Goal: Check status: Check status

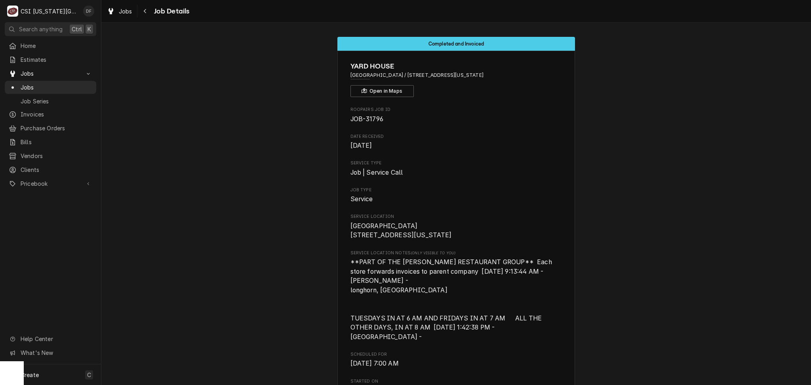
scroll to position [2986, 0]
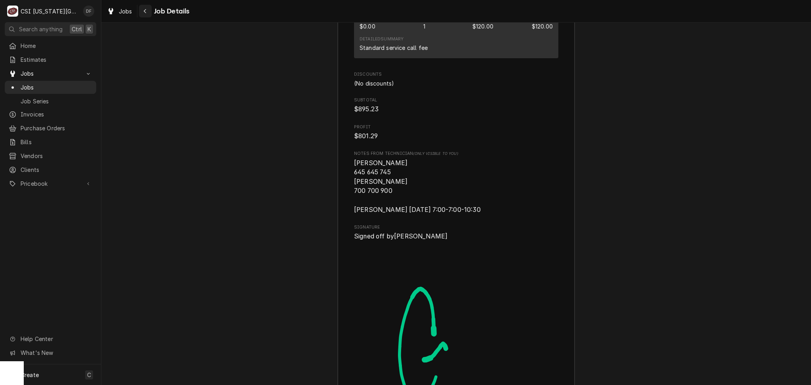
click at [145, 11] on icon "Navigate back" at bounding box center [145, 11] width 4 height 6
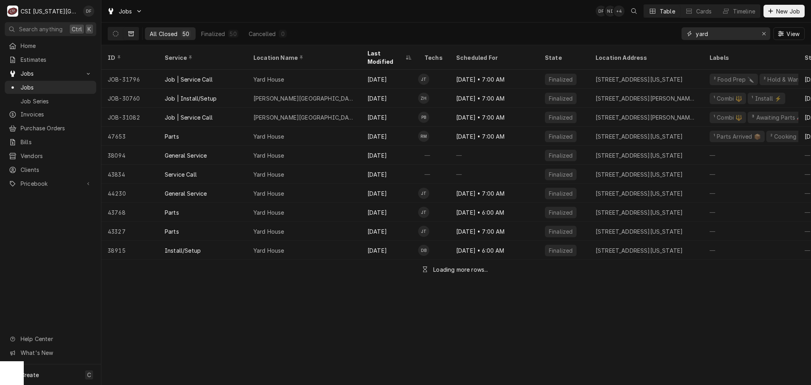
drag, startPoint x: 715, startPoint y: 37, endPoint x: 682, endPoint y: 38, distance: 33.3
click at [682, 38] on div "yard" at bounding box center [725, 33] width 89 height 13
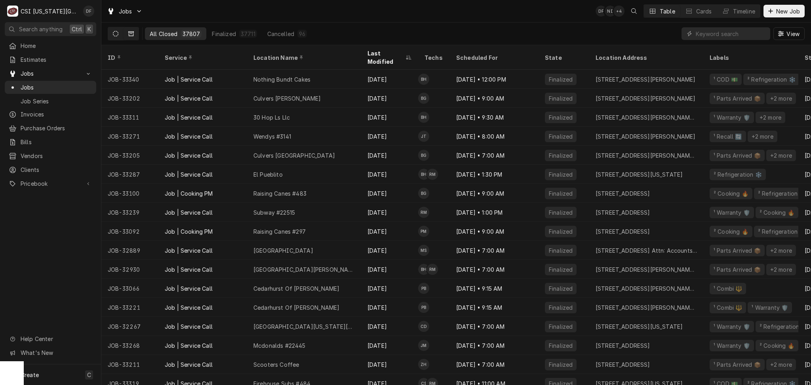
click at [113, 34] on icon "Dynamic Content Wrapper" at bounding box center [116, 34] width 6 height 6
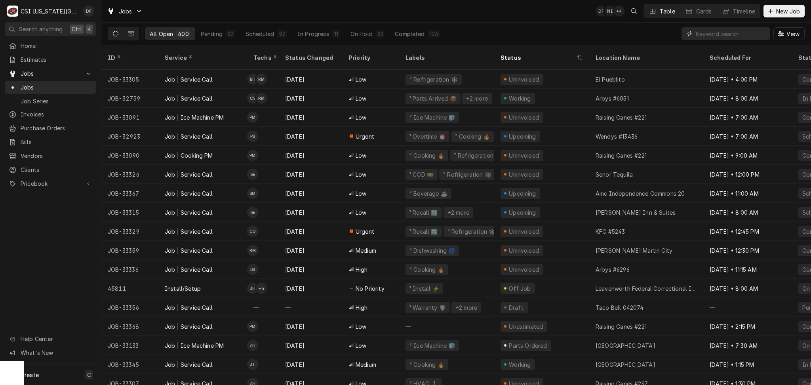
click at [725, 33] on input "Dynamic Content Wrapper" at bounding box center [731, 33] width 70 height 13
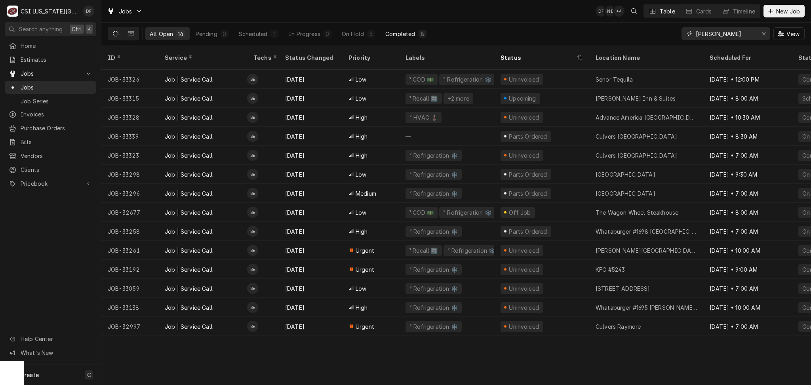
type input "[PERSON_NAME]"
click at [395, 35] on div "Completed" at bounding box center [400, 34] width 30 height 8
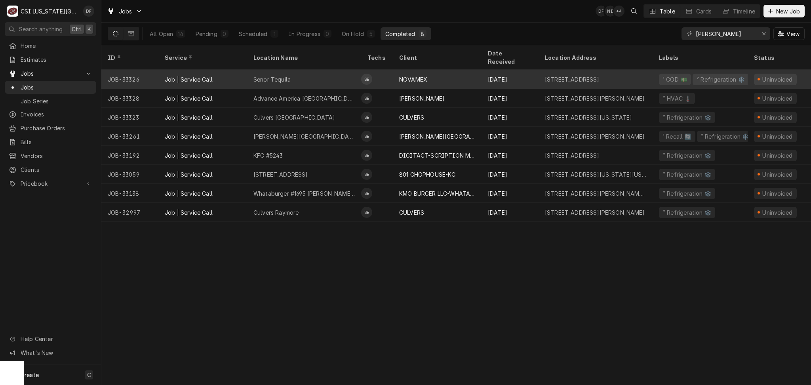
click at [377, 70] on td "SE" at bounding box center [377, 79] width 32 height 19
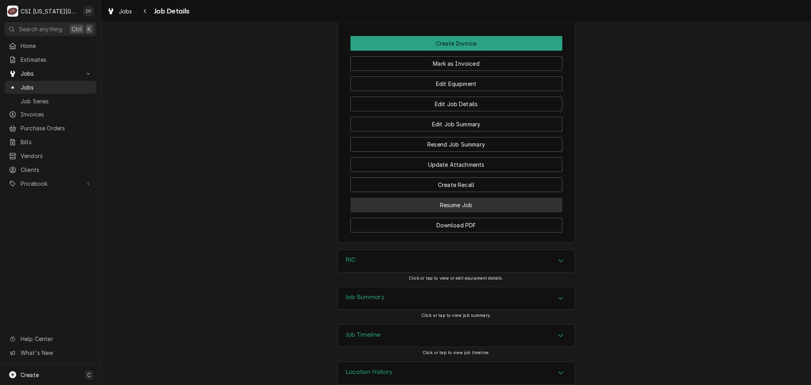
scroll to position [968, 0]
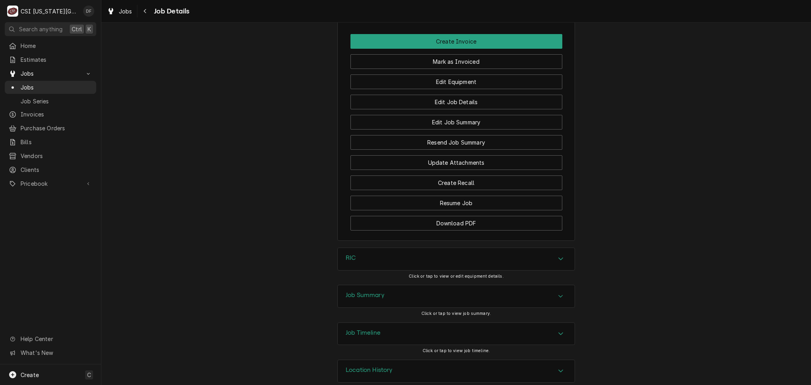
click at [373, 291] on h3 "Job Summary" at bounding box center [365, 295] width 39 height 8
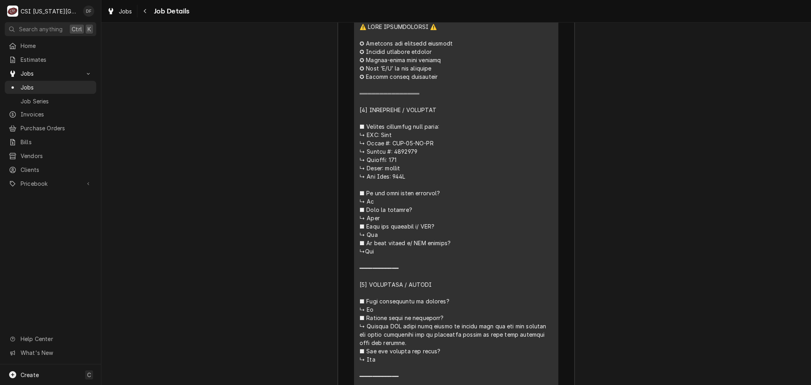
scroll to position [1601, 0]
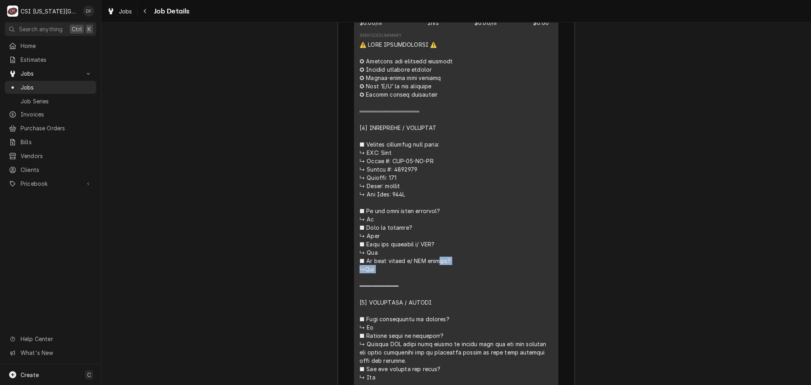
drag, startPoint x: 410, startPoint y: 154, endPoint x: 378, endPoint y: 158, distance: 32.3
click at [378, 158] on div "Line Item" at bounding box center [455, 339] width 193 height 599
click at [369, 157] on div "Line Item" at bounding box center [455, 339] width 193 height 599
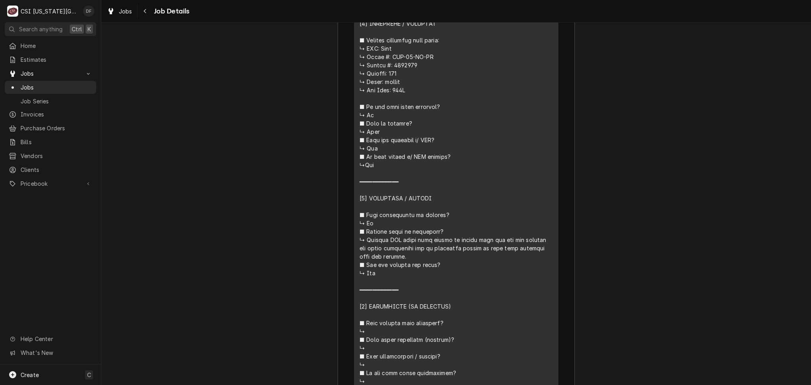
scroll to position [1707, 0]
click at [393, 245] on div "Line Item" at bounding box center [455, 234] width 193 height 599
click at [391, 242] on div "Line Item" at bounding box center [455, 234] width 193 height 599
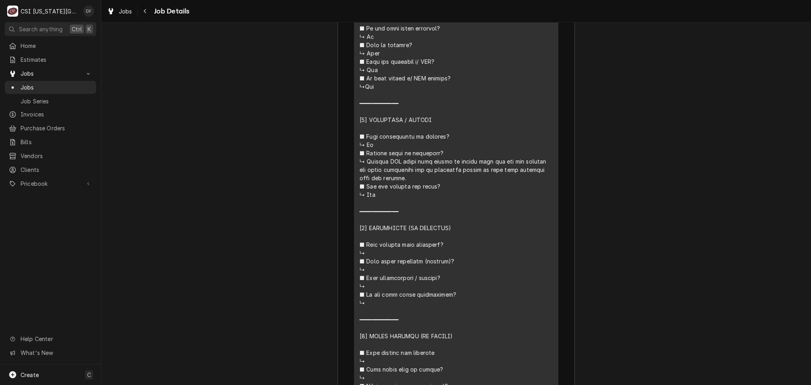
scroll to position [1808, 0]
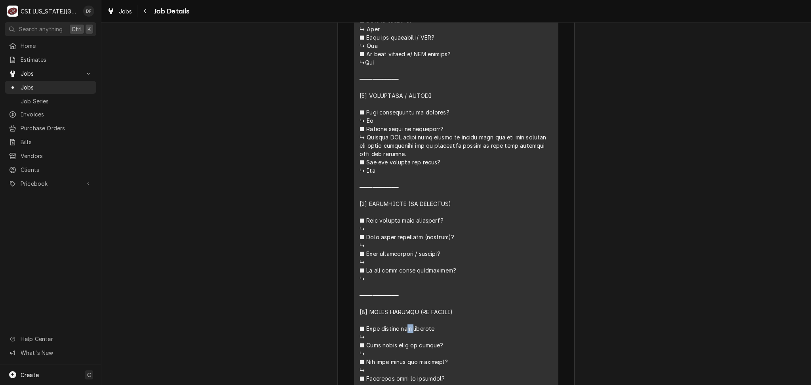
drag, startPoint x: 426, startPoint y: 133, endPoint x: 422, endPoint y: 134, distance: 4.9
click at [422, 134] on div "Line Item" at bounding box center [455, 133] width 193 height 599
click at [397, 140] on div "Line Item" at bounding box center [455, 133] width 193 height 599
drag, startPoint x: 387, startPoint y: 142, endPoint x: 397, endPoint y: 142, distance: 9.9
click at [397, 142] on div "Line Item" at bounding box center [455, 133] width 193 height 599
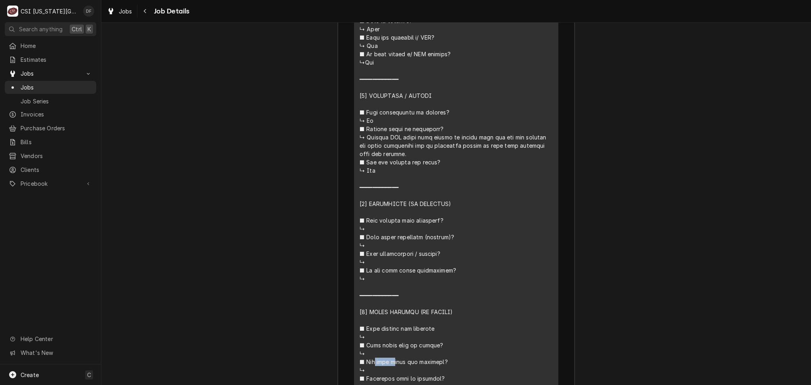
drag, startPoint x: 388, startPoint y: 144, endPoint x: 368, endPoint y: 144, distance: 20.2
click at [368, 144] on div "Line Item" at bounding box center [455, 133] width 193 height 599
click at [403, 146] on div "Line Item" at bounding box center [455, 133] width 193 height 599
click at [393, 139] on div "Line Item" at bounding box center [455, 133] width 193 height 599
click at [393, 141] on div "Line Item" at bounding box center [455, 133] width 193 height 599
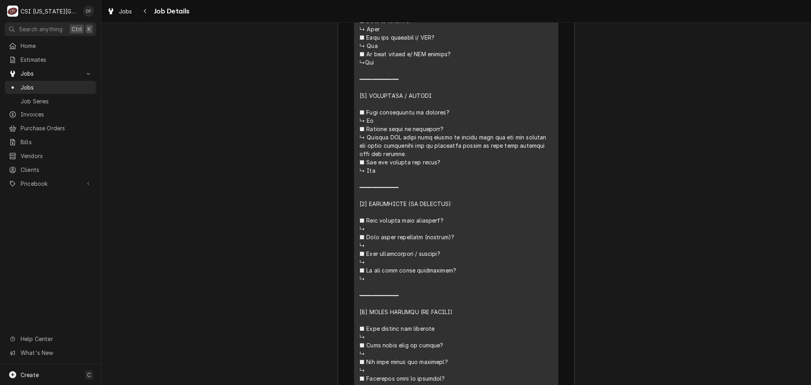
click at [403, 143] on div "Line Item" at bounding box center [455, 133] width 193 height 599
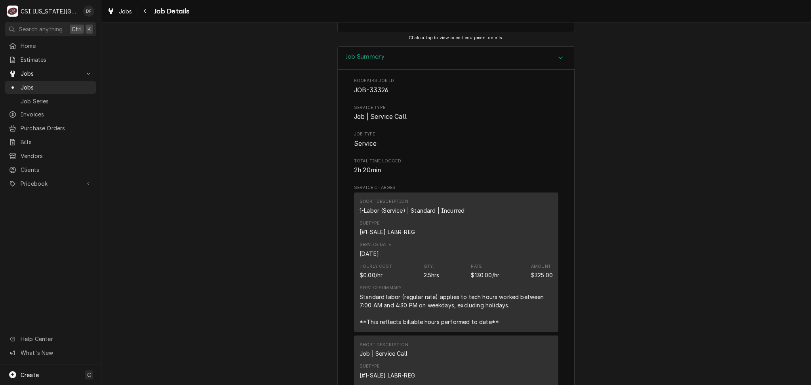
scroll to position [1175, 0]
